Goal: Browse casually

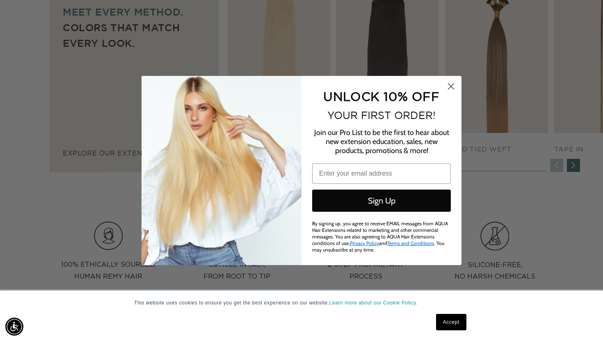
scroll to position [0, 1089]
click at [444, 89] on circle "Close dialog" at bounding box center [451, 87] width 14 height 14
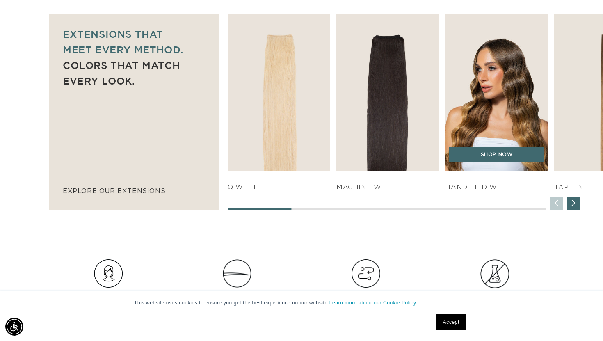
scroll to position [0, 544]
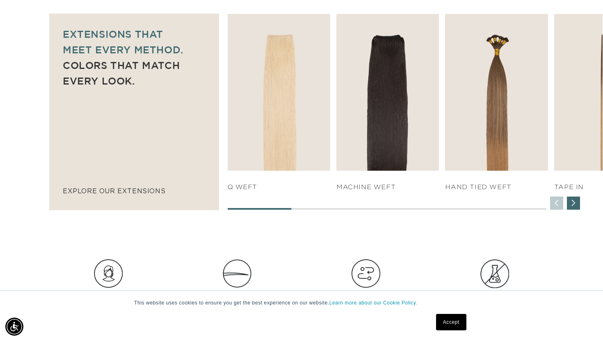
click at [570, 202] on div "Next slide" at bounding box center [572, 202] width 13 height 13
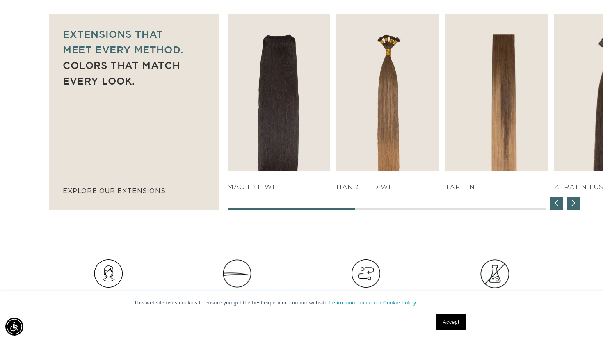
click at [570, 202] on div "Next slide" at bounding box center [572, 202] width 13 height 13
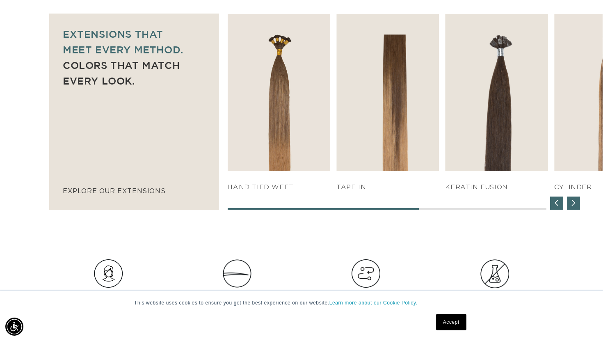
click at [570, 202] on div "Next slide" at bounding box center [572, 202] width 13 height 13
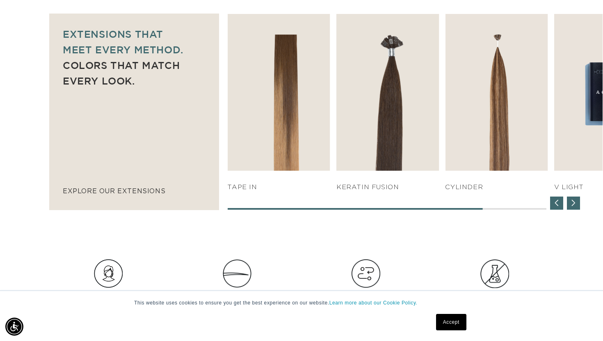
scroll to position [0, 1089]
click at [570, 202] on div "Next slide" at bounding box center [572, 202] width 13 height 13
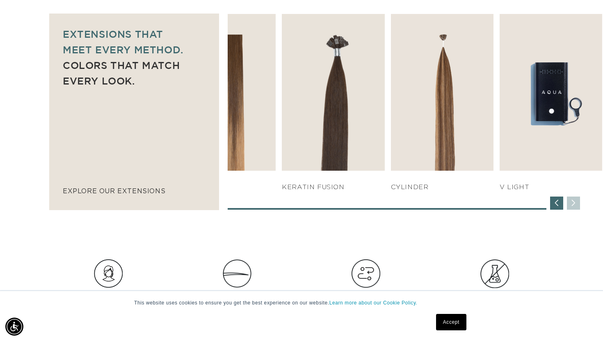
click at [570, 202] on div "SHOP NOW q weft SHOP NOW Machine Weft SHOP NOW" at bounding box center [414, 111] width 375 height 195
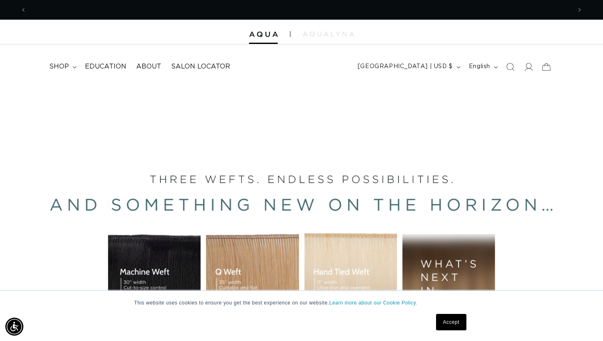
scroll to position [0, 0]
click at [315, 31] on div at bounding box center [301, 32] width 603 height 25
click at [318, 33] on img at bounding box center [328, 34] width 51 height 5
